Goal: Find specific page/section: Find specific page/section

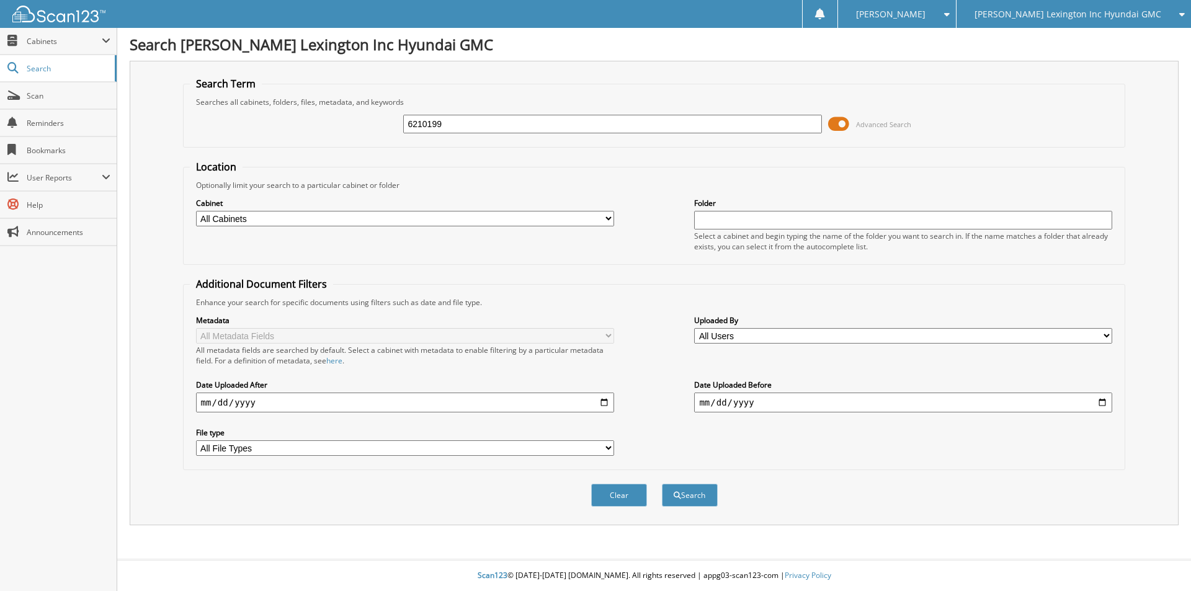
type input "6210199"
click at [662, 484] on button "Search" at bounding box center [690, 495] width 56 height 23
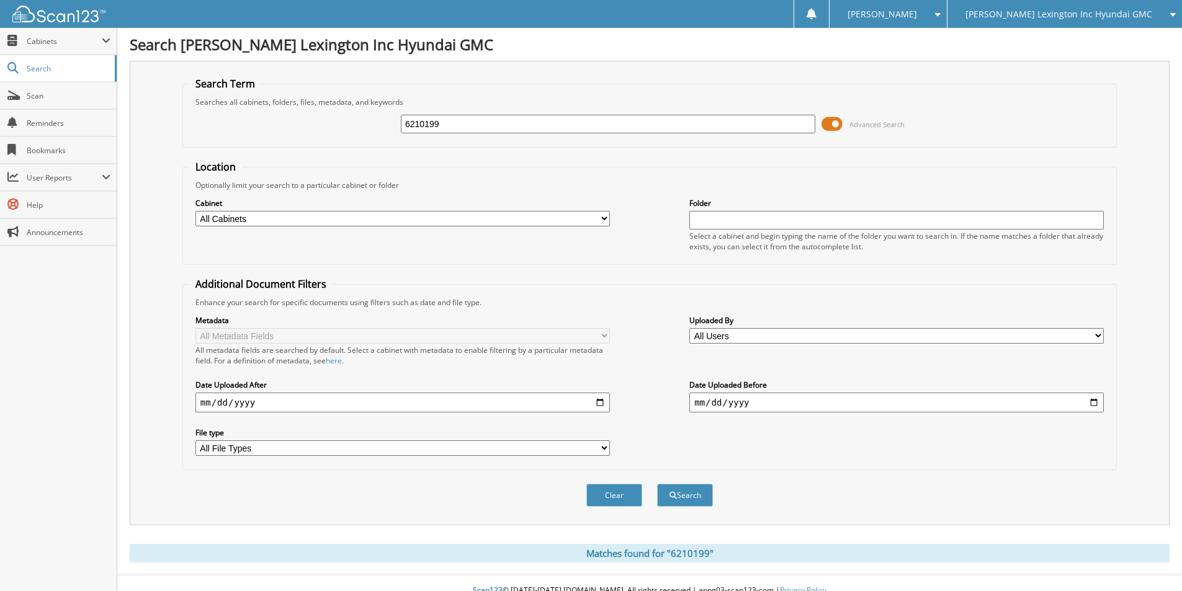
click at [832, 128] on span at bounding box center [831, 124] width 21 height 19
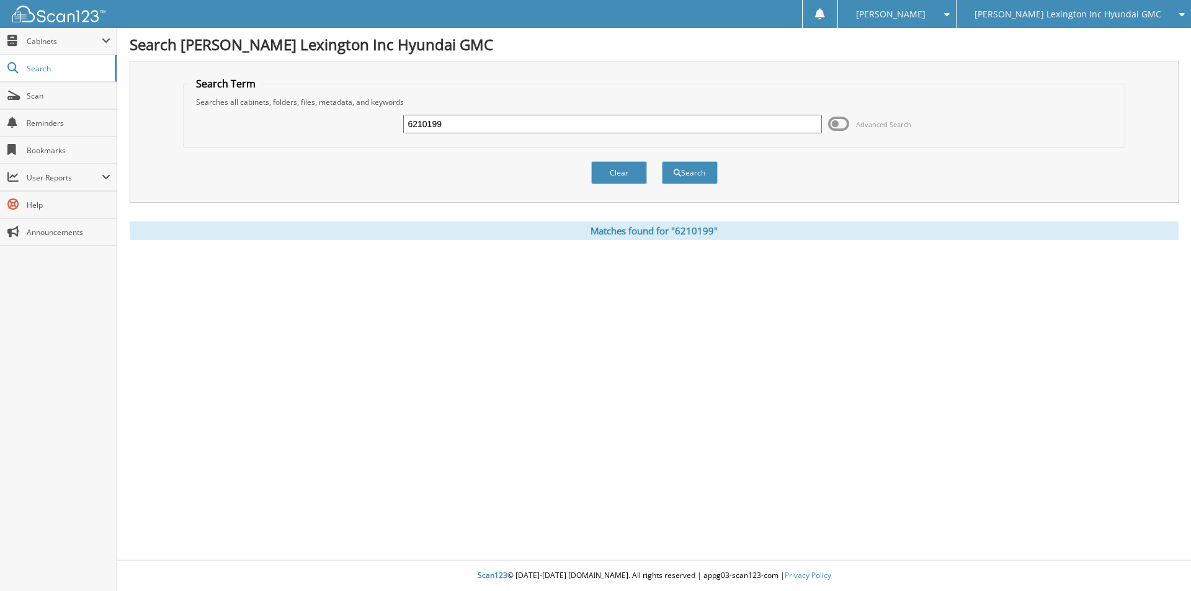
click at [450, 122] on input "6210199" at bounding box center [612, 124] width 418 height 19
type input "6210199"
click at [662, 161] on button "Search" at bounding box center [690, 172] width 56 height 23
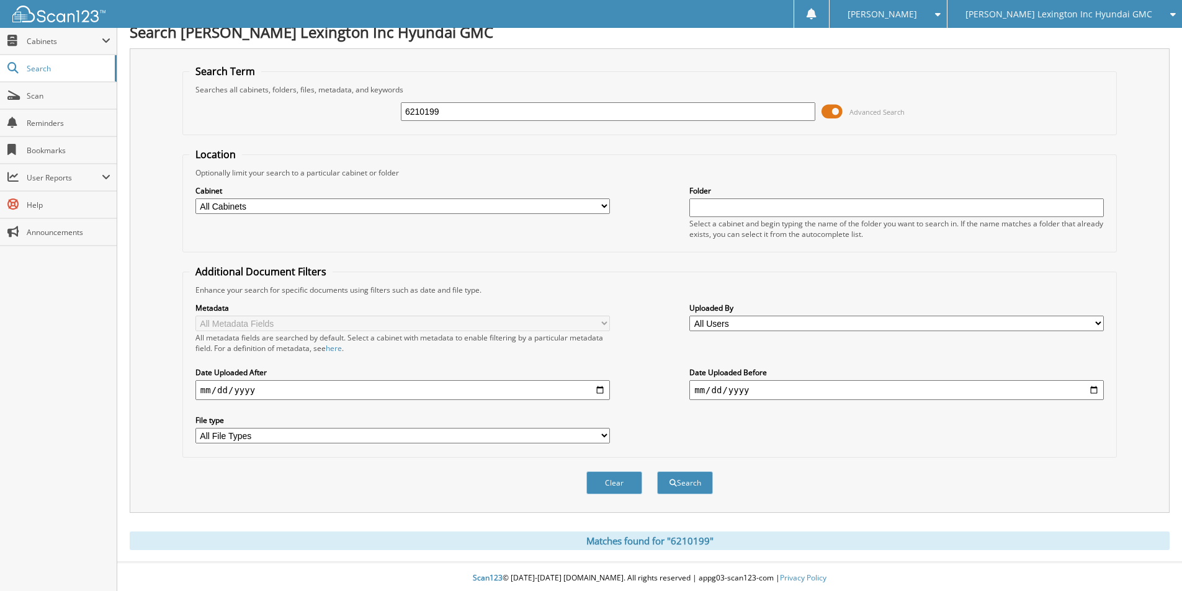
scroll to position [16, 0]
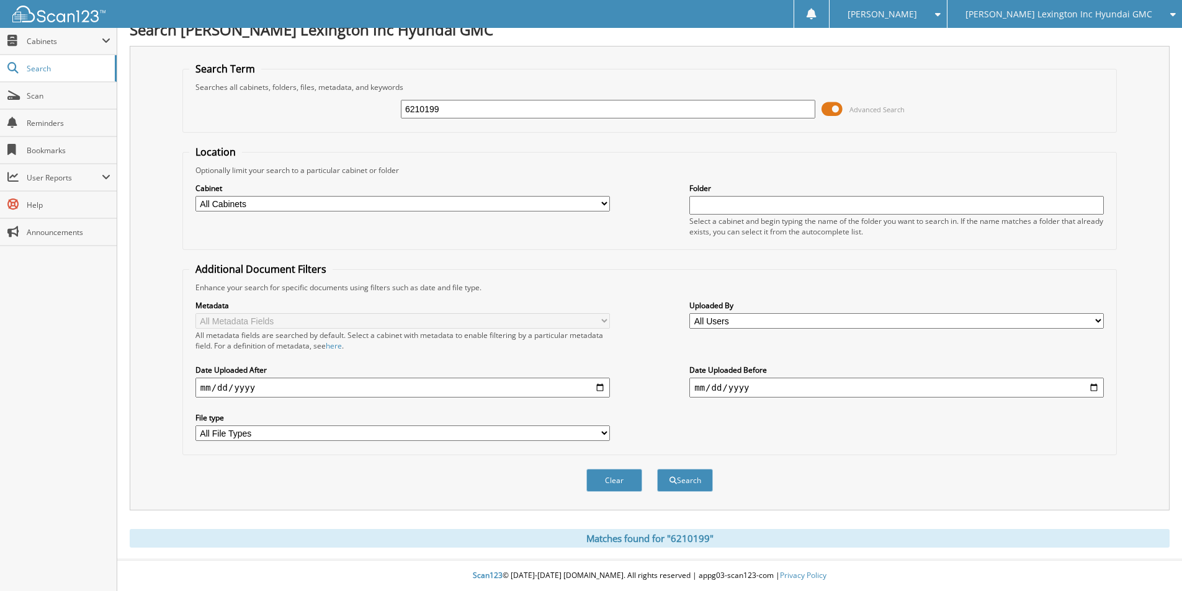
click at [832, 107] on span at bounding box center [831, 109] width 21 height 19
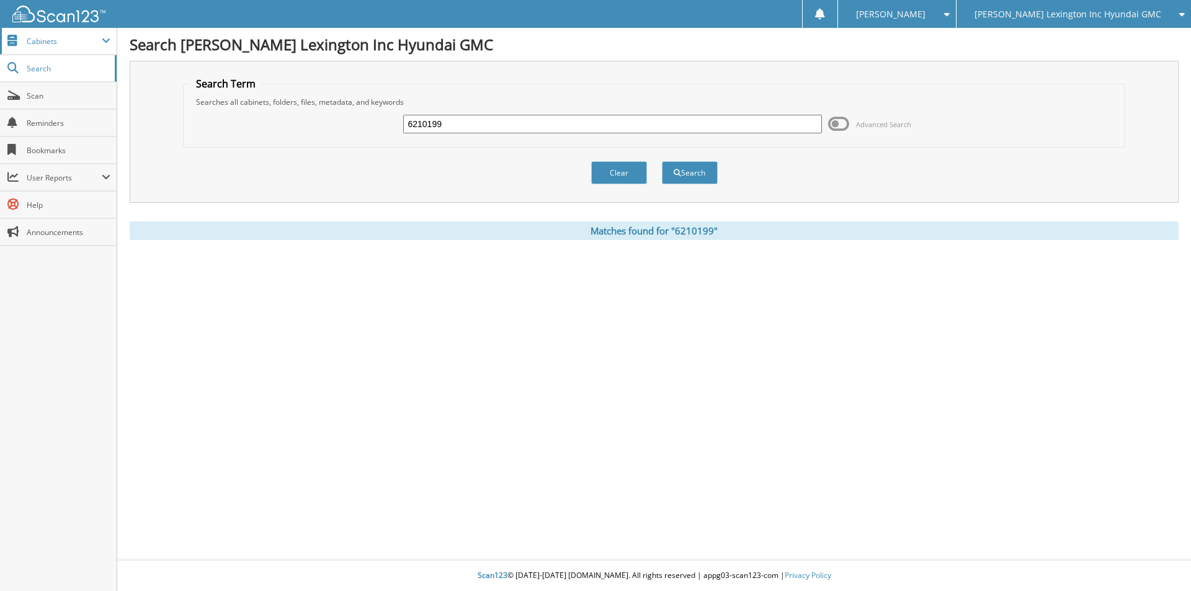
click at [57, 47] on span "Cabinets" at bounding box center [58, 41] width 117 height 27
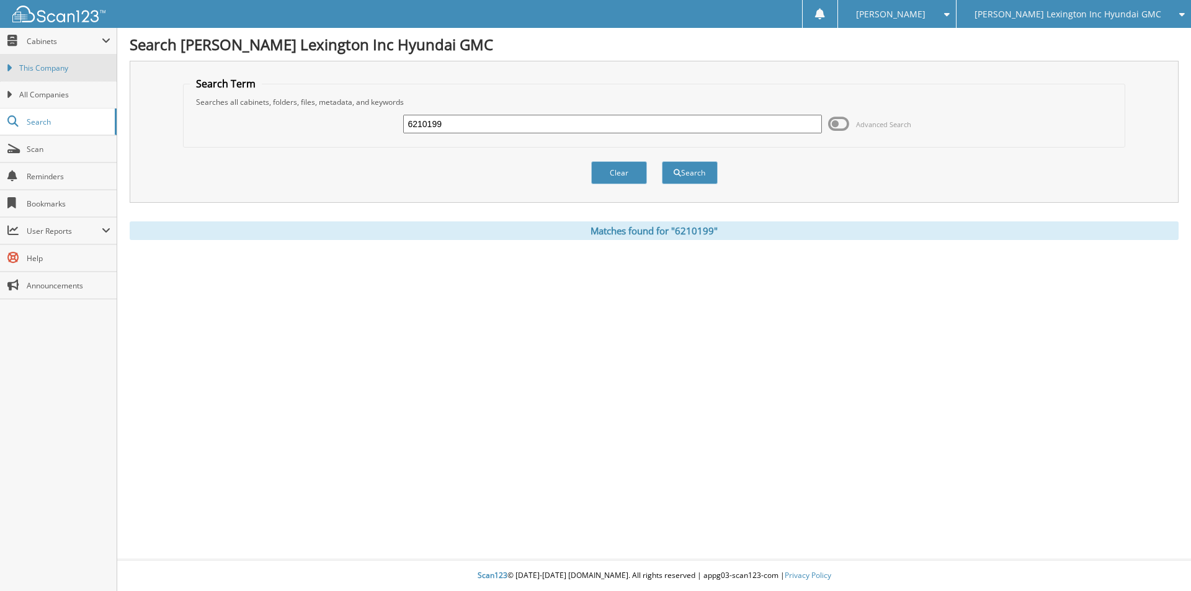
click at [56, 71] on span "This Company" at bounding box center [64, 68] width 91 height 11
